Goal: Navigation & Orientation: Find specific page/section

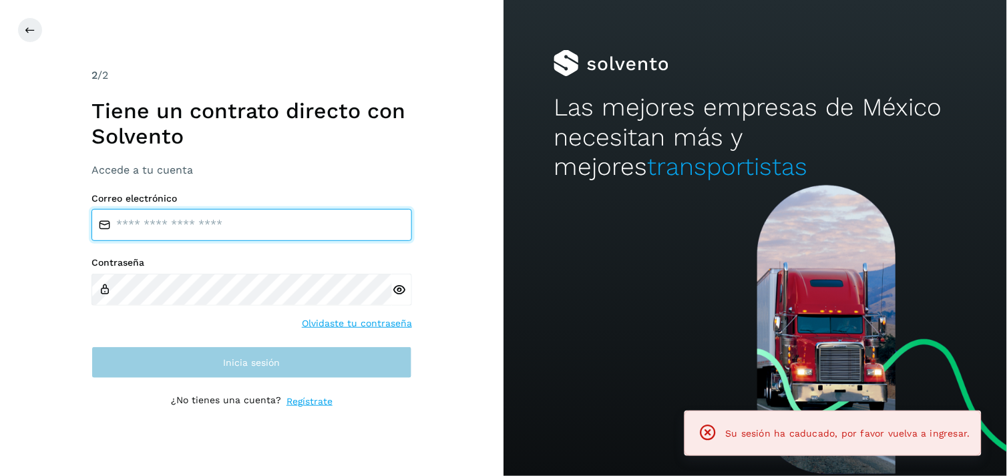
type input "**********"
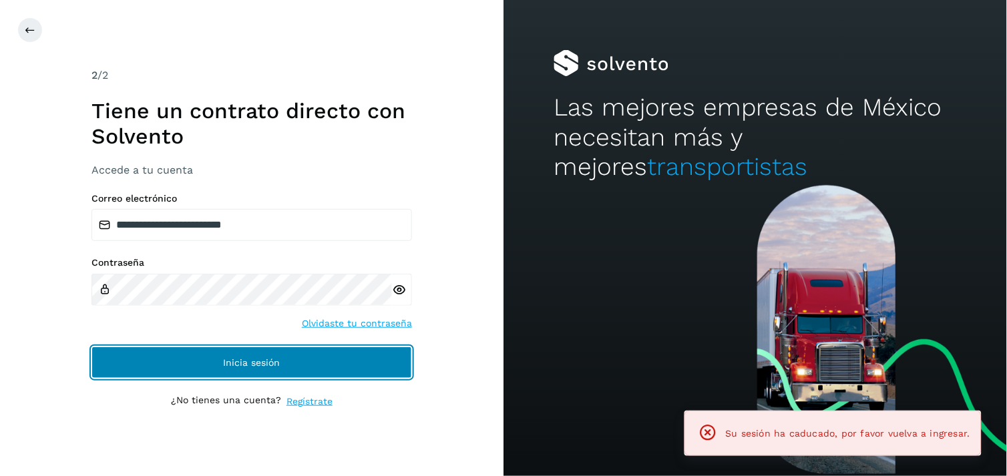
click at [278, 369] on button "Inicia sesión" at bounding box center [251, 363] width 320 height 32
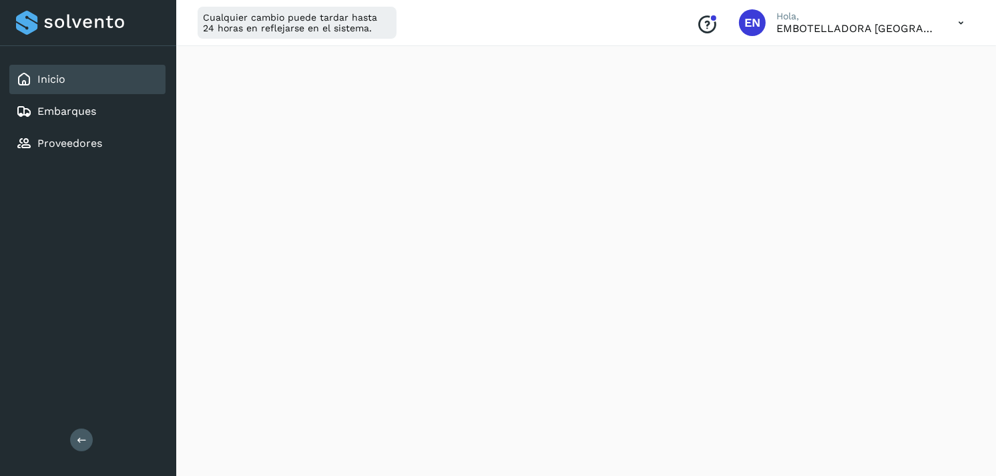
scroll to position [1565, 0]
click at [68, 157] on div "Inicio Embarques Proveedores" at bounding box center [88, 111] width 176 height 131
click at [77, 143] on link "Proveedores" at bounding box center [69, 143] width 65 height 13
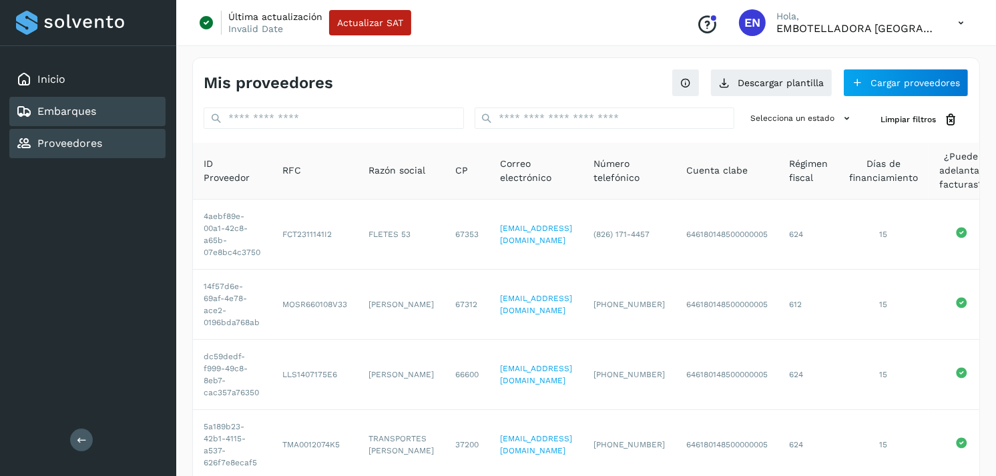
drag, startPoint x: 72, startPoint y: 94, endPoint x: 57, endPoint y: 107, distance: 19.4
click at [57, 107] on div "Inicio Embarques Proveedores" at bounding box center [88, 111] width 176 height 131
click at [57, 107] on link "Embarques" at bounding box center [66, 111] width 59 height 13
